Goal: Find specific page/section: Find specific page/section

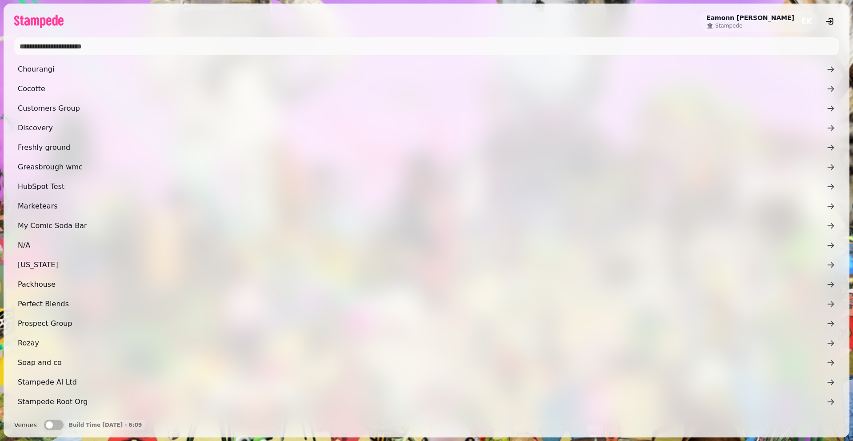
click at [56, 43] on input "text" at bounding box center [426, 46] width 824 height 18
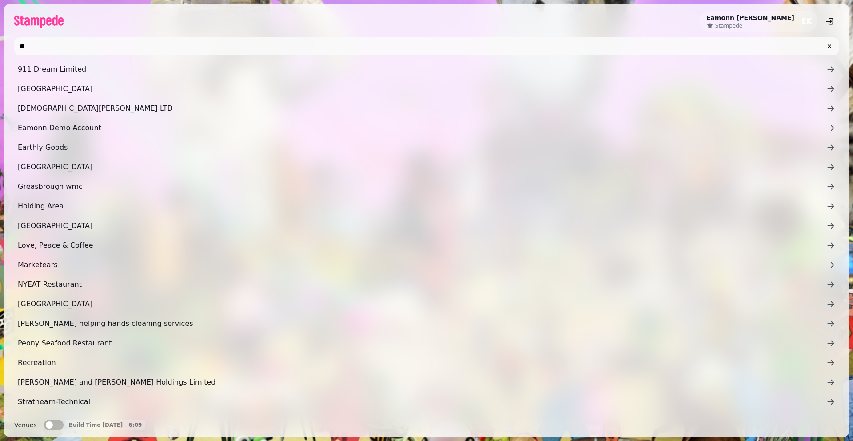
type input "*"
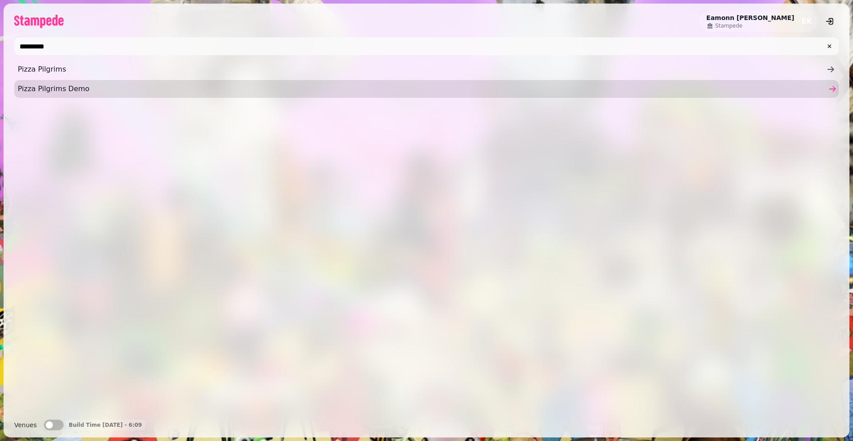
type input "*********"
click at [32, 84] on span "Pizza Pilgrims Demo" at bounding box center [422, 89] width 808 height 11
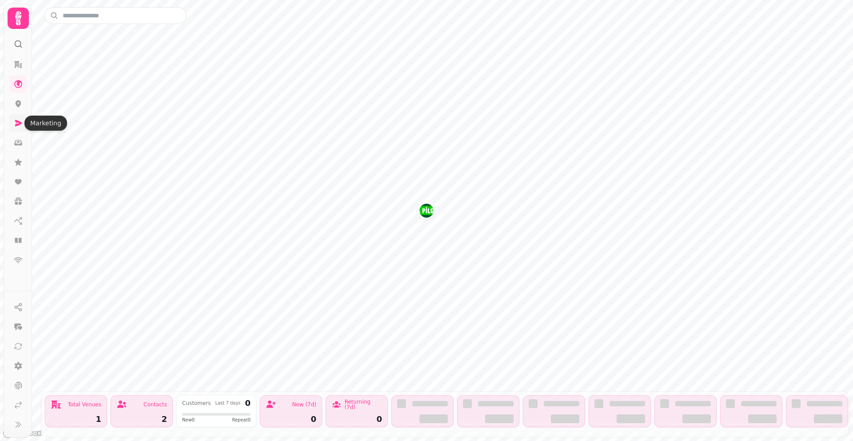
click at [13, 125] on link at bounding box center [18, 123] width 18 height 18
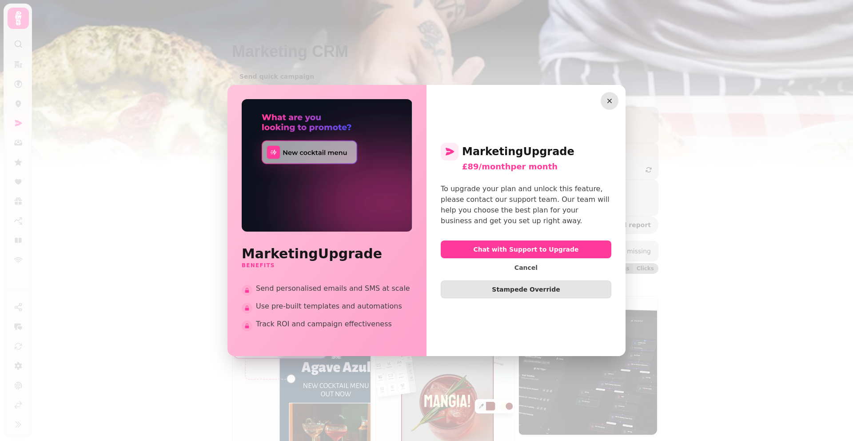
click at [610, 102] on icon "button" at bounding box center [609, 100] width 9 height 9
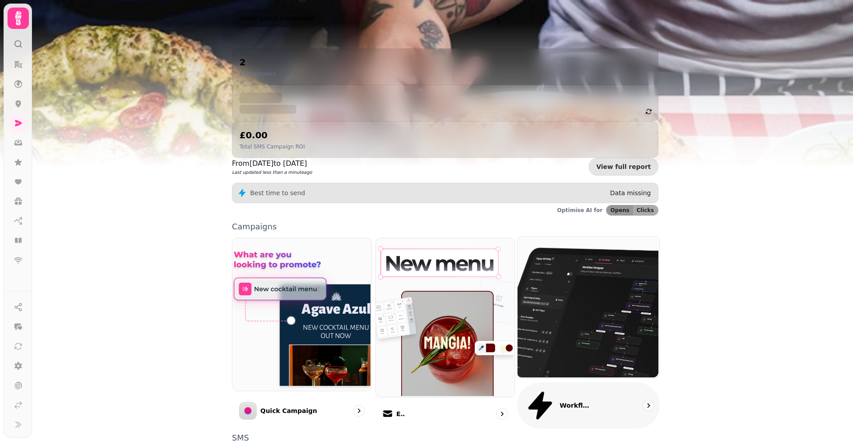
click at [607, 263] on img at bounding box center [588, 306] width 142 height 142
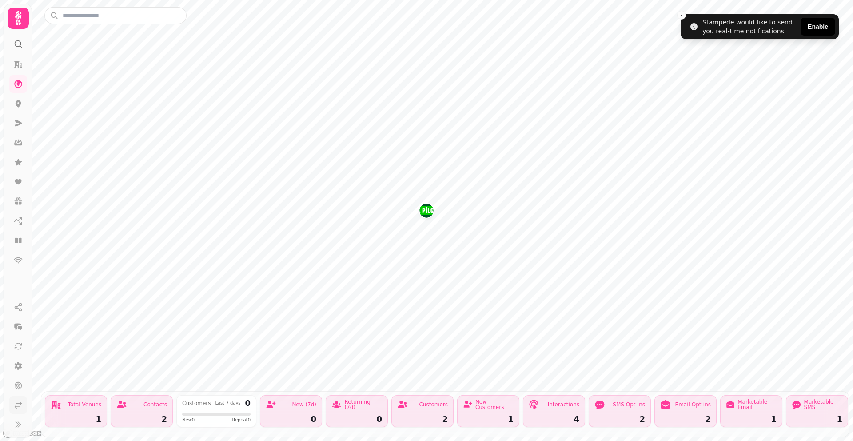
click at [18, 407] on icon at bounding box center [18, 404] width 9 height 9
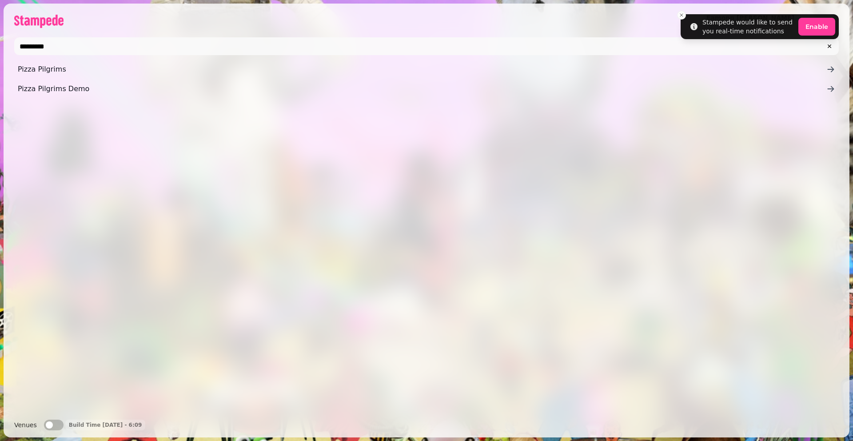
click at [107, 44] on input "*********" at bounding box center [426, 46] width 824 height 18
type input "******"
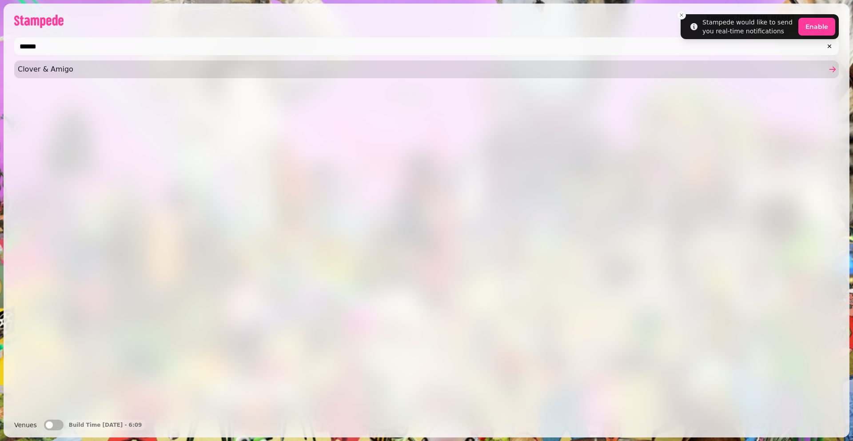
click at [95, 61] on link "Clover & Amigo" at bounding box center [426, 69] width 824 height 18
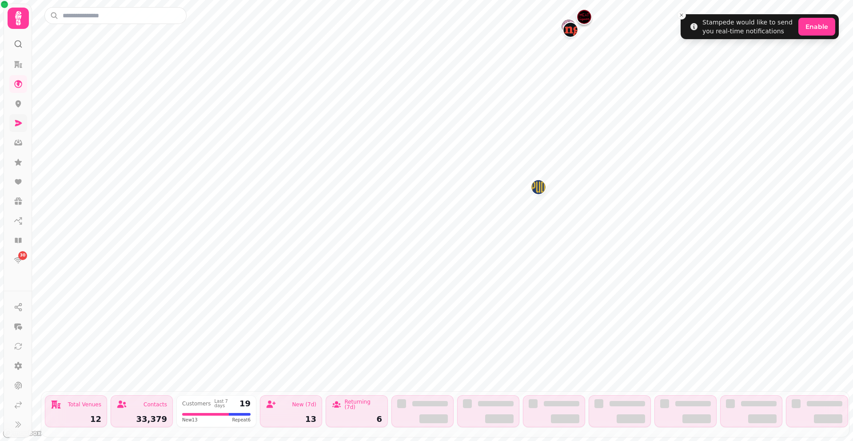
click at [9, 121] on nav "30" at bounding box center [18, 162] width 23 height 213
click at [18, 120] on icon at bounding box center [18, 123] width 9 height 9
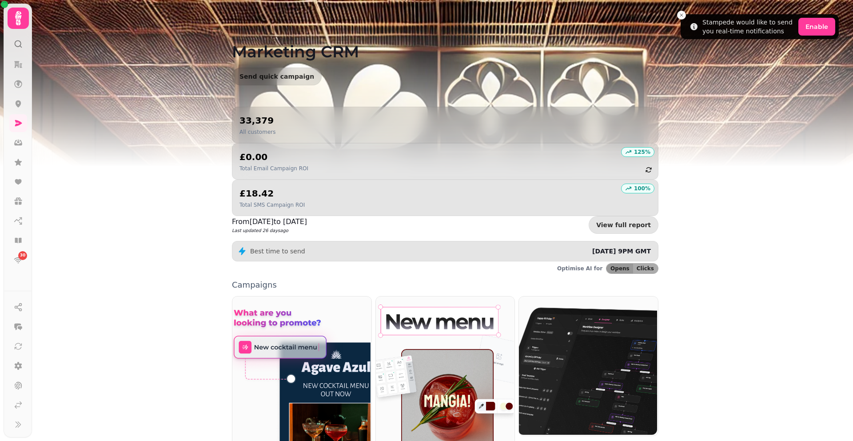
scroll to position [114, 0]
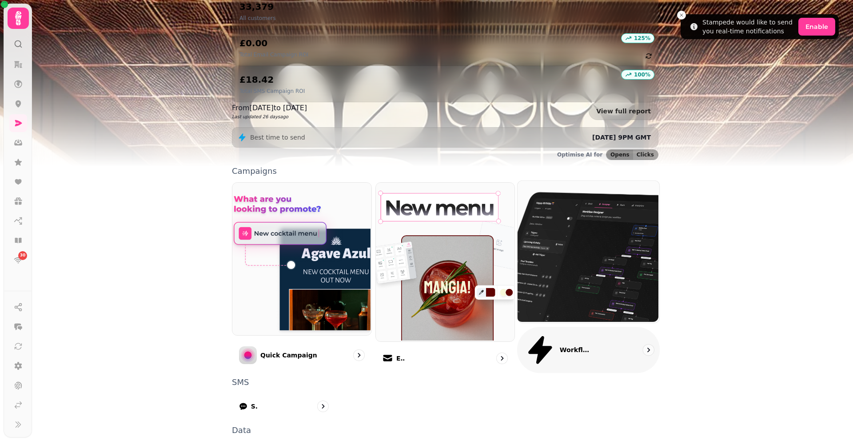
click at [609, 326] on div "Workflows (beta)" at bounding box center [588, 349] width 143 height 46
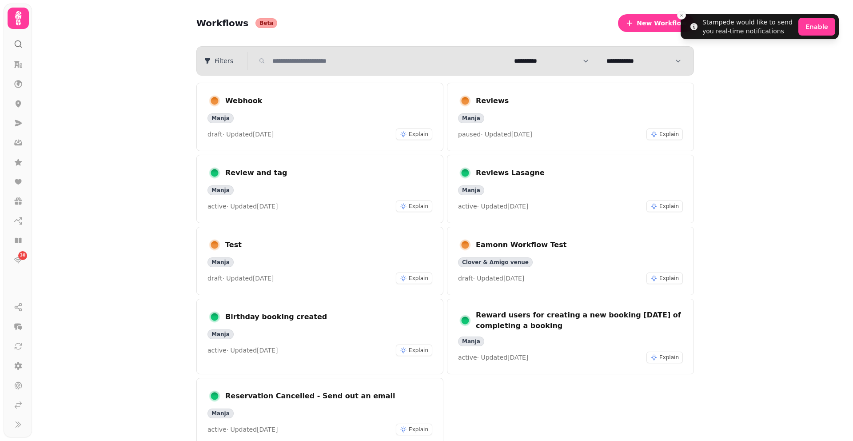
scroll to position [44, 0]
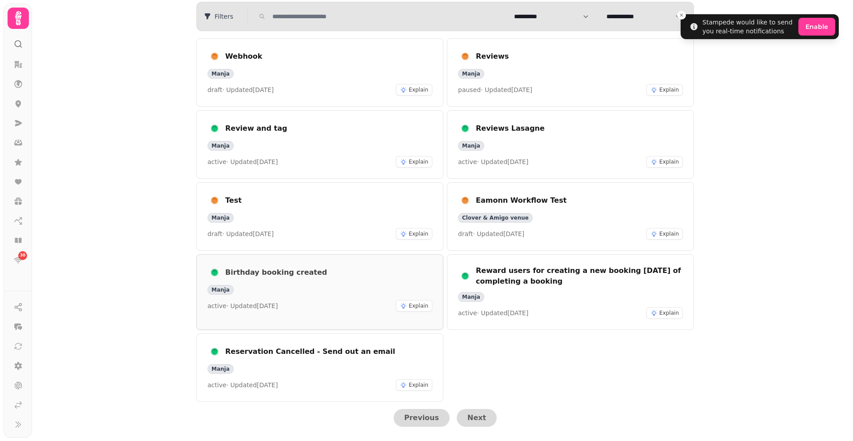
click at [277, 292] on div "Manja" at bounding box center [319, 290] width 225 height 10
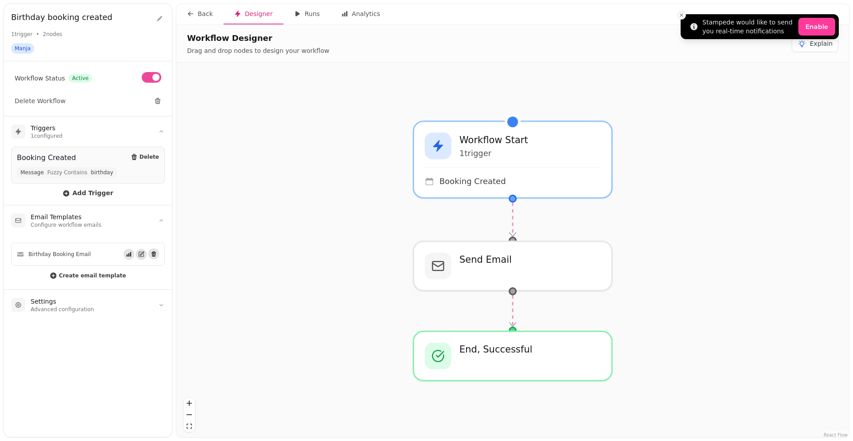
click at [679, 15] on icon "Close toast" at bounding box center [681, 14] width 5 height 5
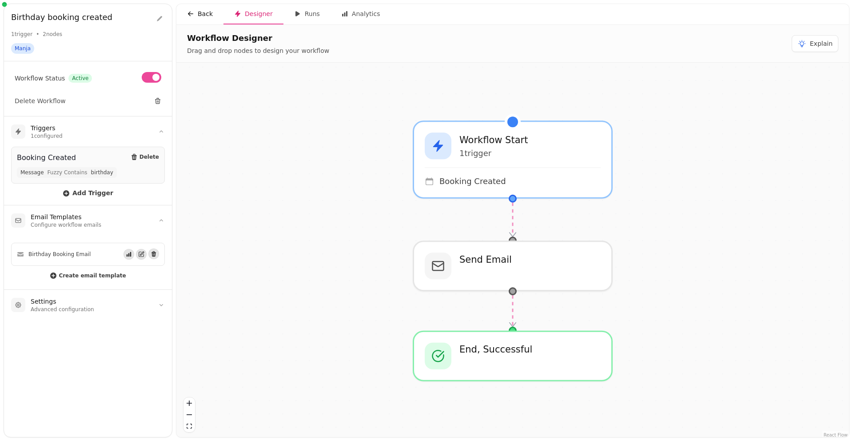
click at [199, 16] on div "Back" at bounding box center [200, 13] width 26 height 9
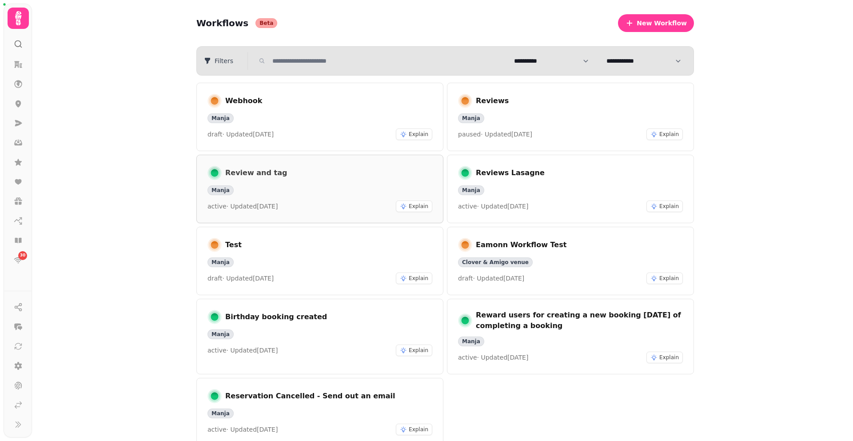
click at [311, 167] on h3 "Review and tag" at bounding box center [328, 172] width 207 height 11
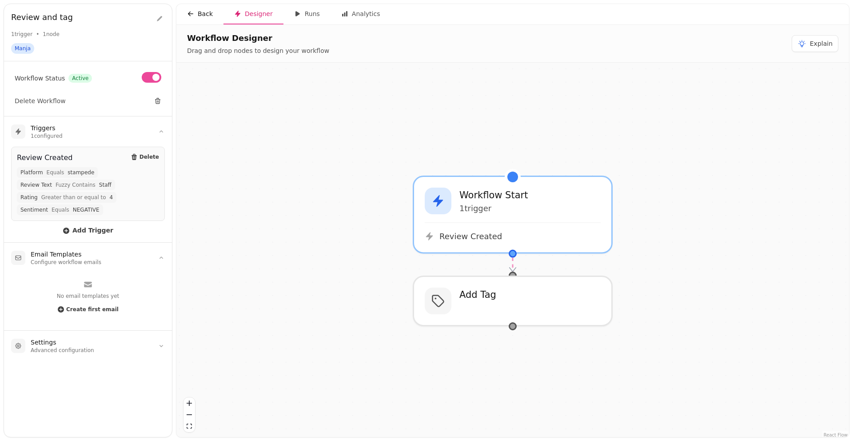
click at [198, 16] on div "Back" at bounding box center [200, 13] width 26 height 9
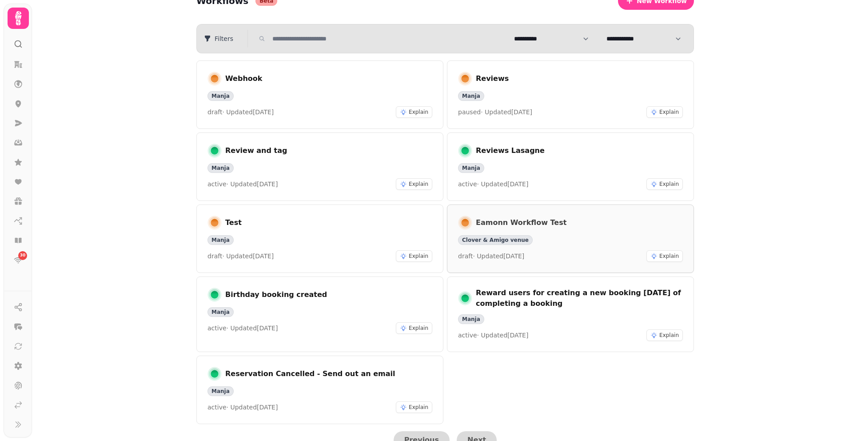
scroll to position [44, 0]
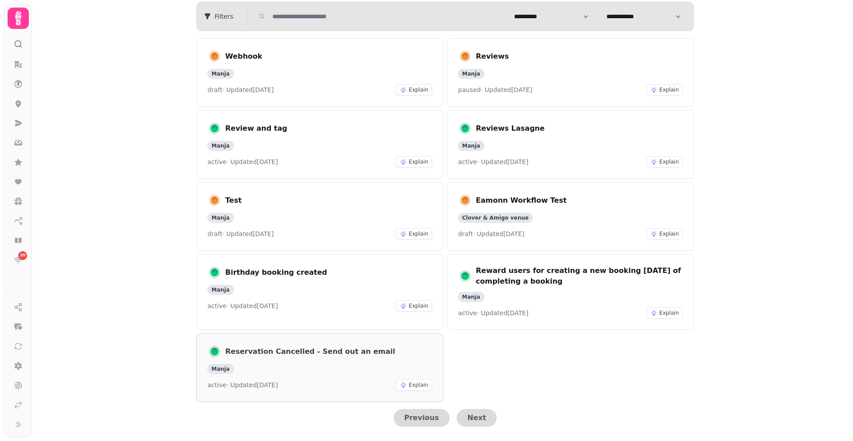
click at [301, 364] on div "Manja" at bounding box center [319, 369] width 225 height 10
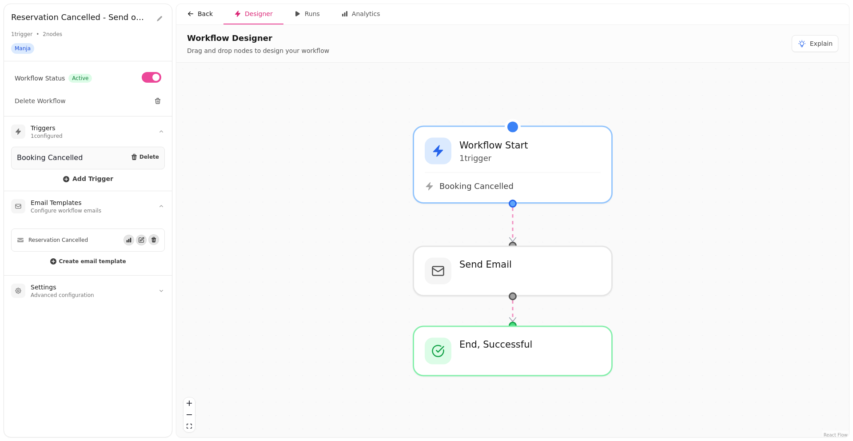
click at [200, 23] on button "Back" at bounding box center [199, 14] width 47 height 20
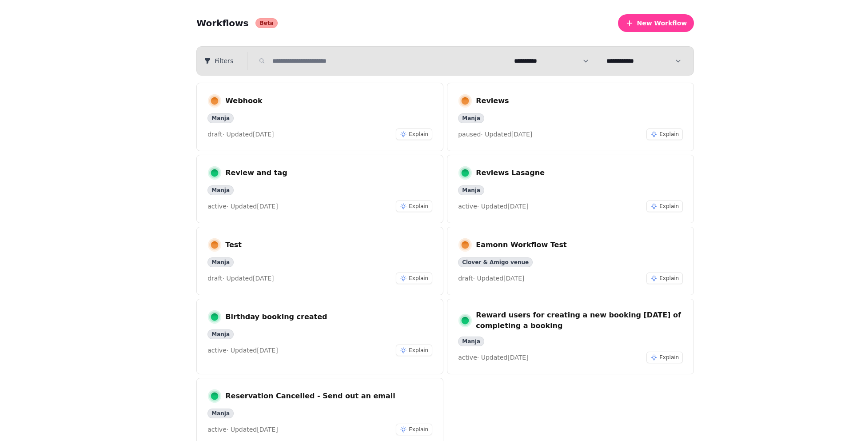
click at [199, 18] on span "Workflows Beta" at bounding box center [236, 23] width 81 height 12
click at [567, 320] on h3 "Reward users for creating a new booking [DATE] of completing a booking" at bounding box center [579, 320] width 207 height 21
